Goal: Find specific page/section

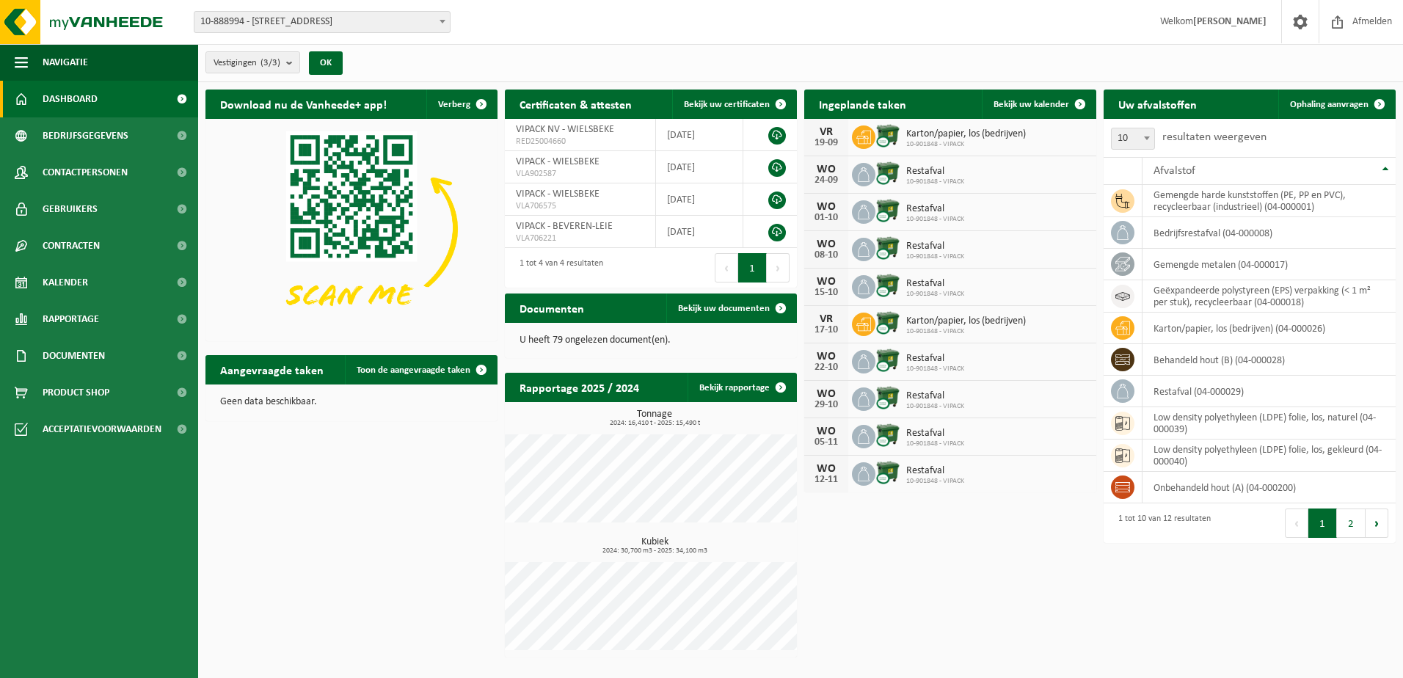
click at [276, 19] on span "10-888994 - [STREET_ADDRESS]" at bounding box center [322, 22] width 255 height 21
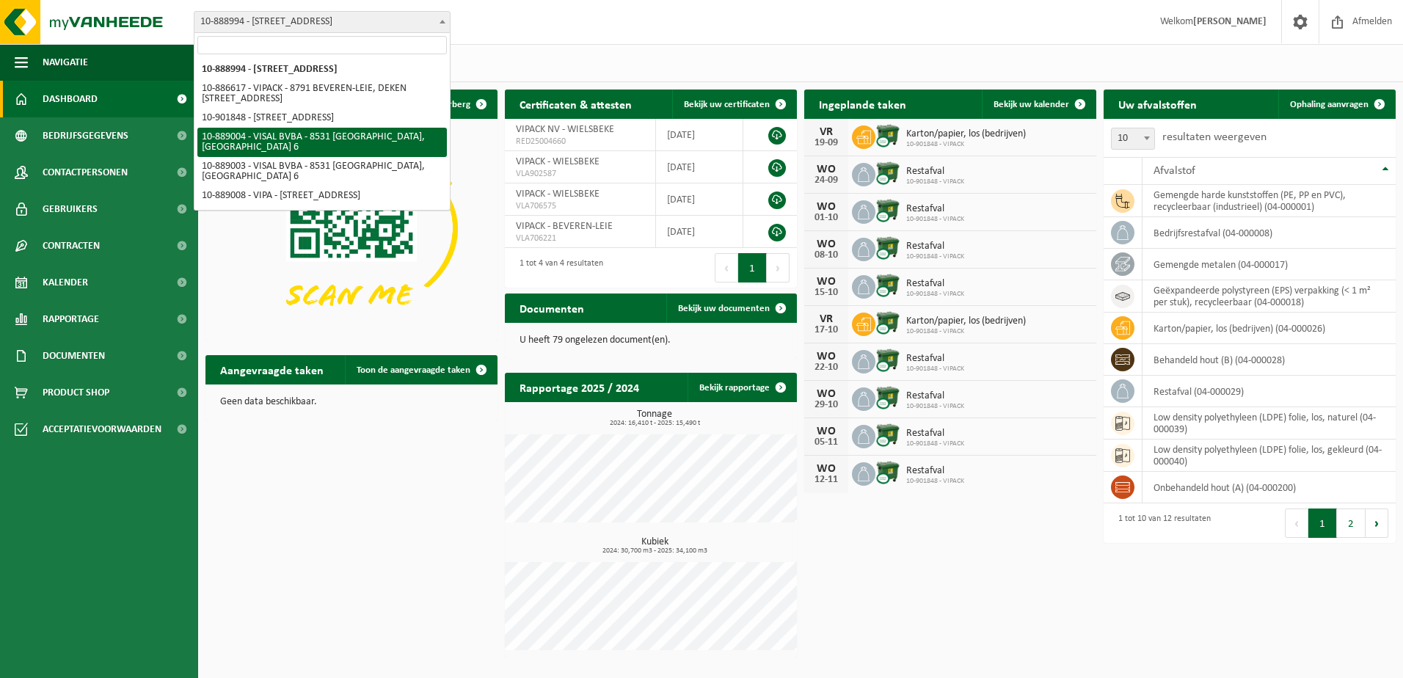
select select "113750"
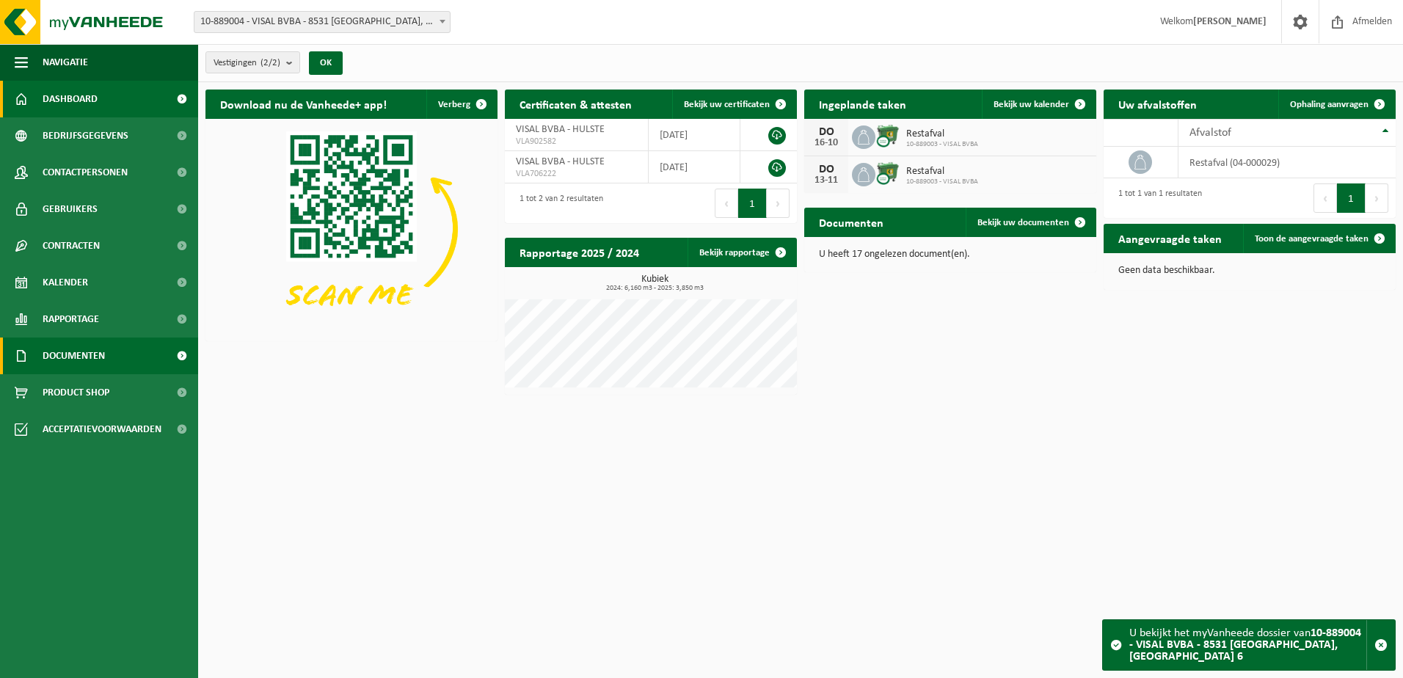
click at [85, 363] on span "Documenten" at bounding box center [74, 356] width 62 height 37
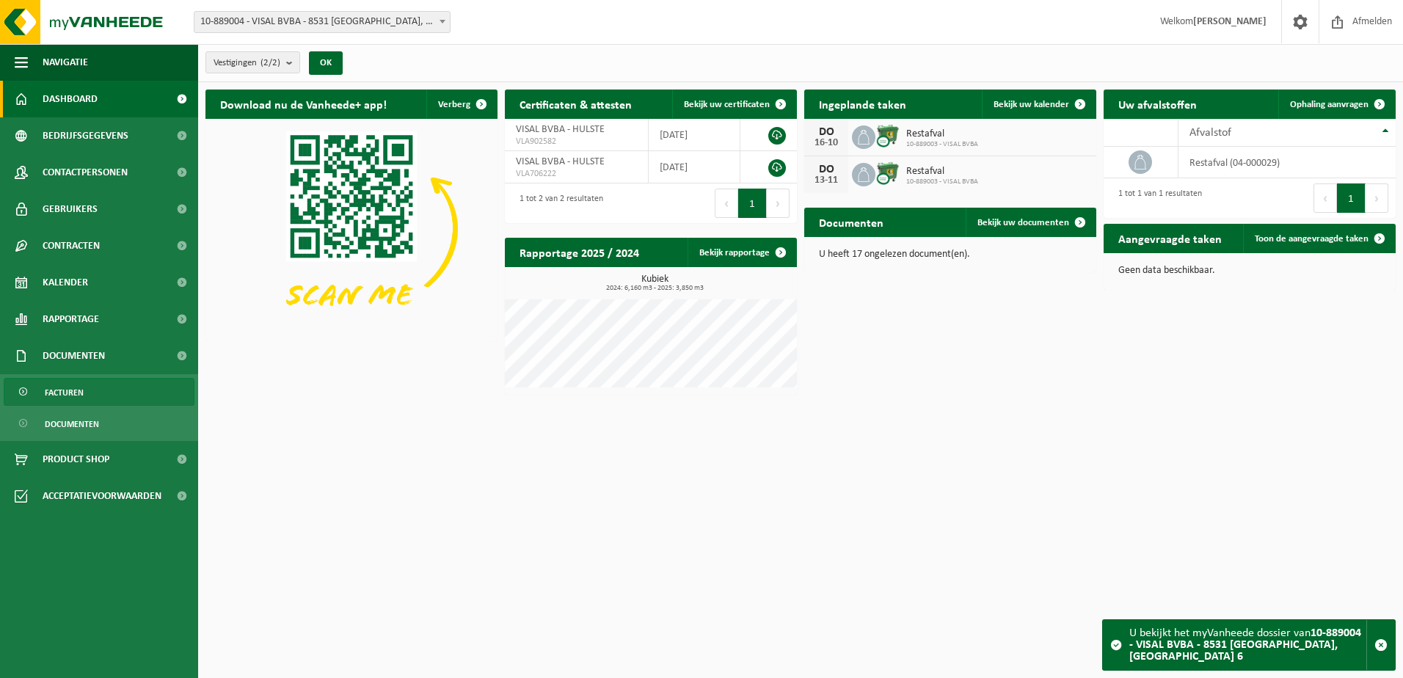
click at [62, 387] on span "Facturen" at bounding box center [64, 393] width 39 height 28
